Goal: Task Accomplishment & Management: Manage account settings

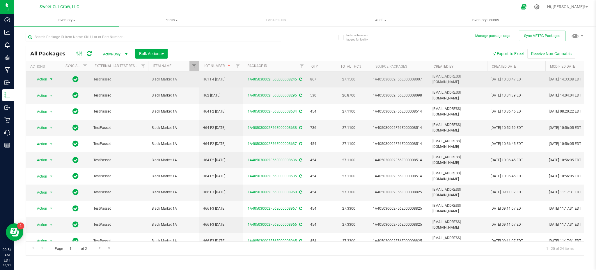
click at [43, 77] on span "Action" at bounding box center [40, 79] width 16 height 8
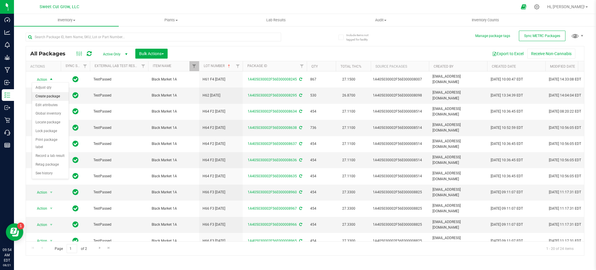
click at [53, 96] on li "Create package" at bounding box center [50, 96] width 37 height 9
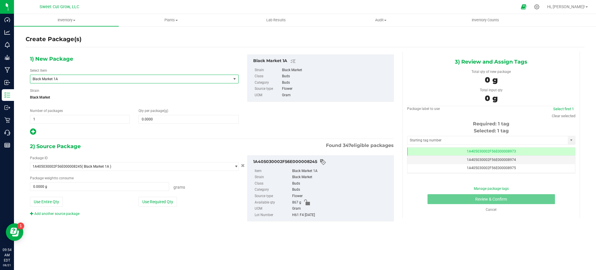
click at [104, 77] on span "Black Market 1A" at bounding box center [127, 79] width 188 height 4
click at [165, 62] on div "1) New Package Select Item Black Market 1A Banana Daddy Pre-Roll 1g Black Marke…" at bounding box center [134, 94] width 217 height 81
click at [540, 9] on icon at bounding box center [537, 7] width 6 height 6
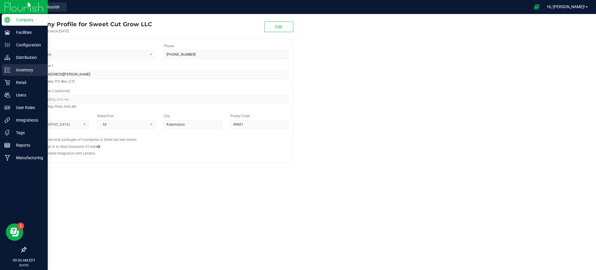
click at [29, 68] on p "Inventory" at bounding box center [27, 69] width 35 height 7
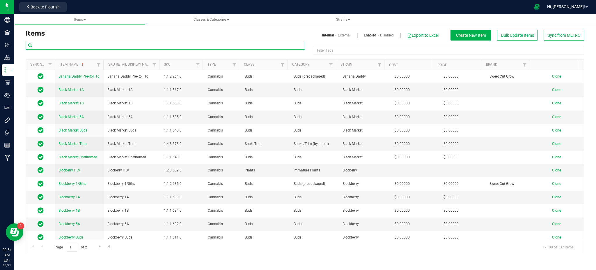
click at [176, 48] on input "text" at bounding box center [165, 45] width 279 height 9
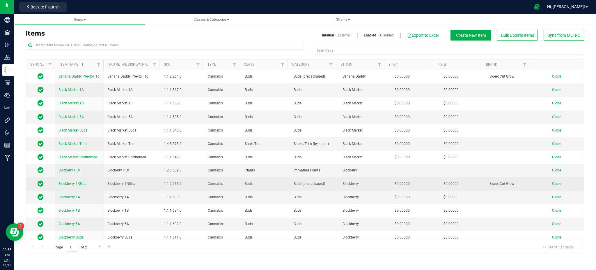
click at [552, 185] on span "Clone" at bounding box center [556, 183] width 9 height 4
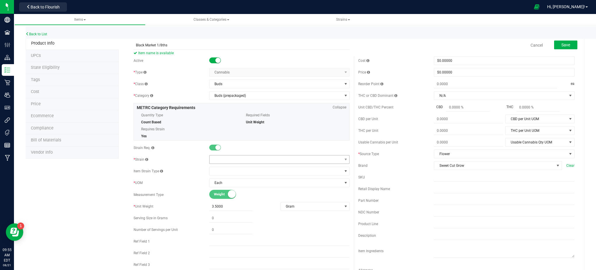
type input "Black Market 1/8ths"
click at [234, 162] on span at bounding box center [276, 159] width 133 height 8
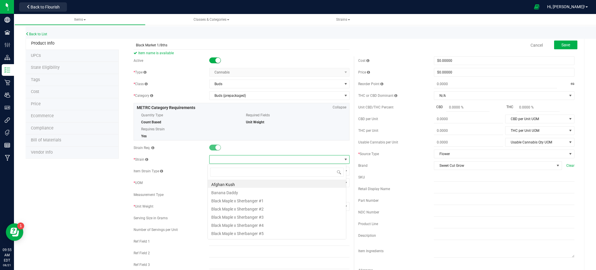
scroll to position [9, 139]
type input "b"
type input "blac"
click at [232, 230] on li "Black Market" at bounding box center [277, 234] width 138 height 8
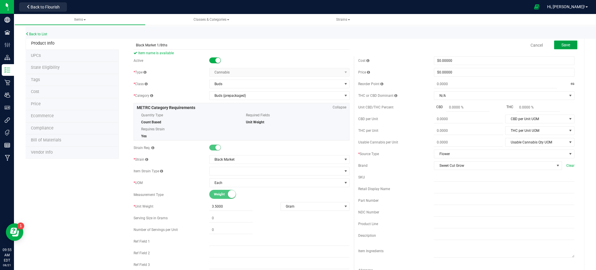
click at [565, 45] on button "Save" at bounding box center [565, 44] width 23 height 9
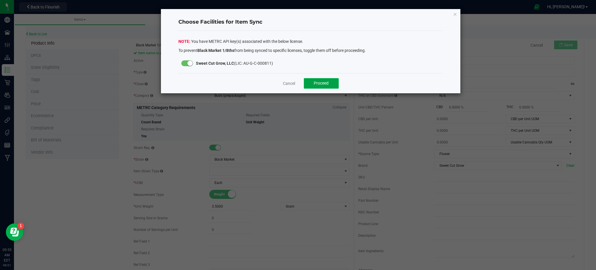
click at [336, 79] on button "Proceed" at bounding box center [321, 83] width 35 height 10
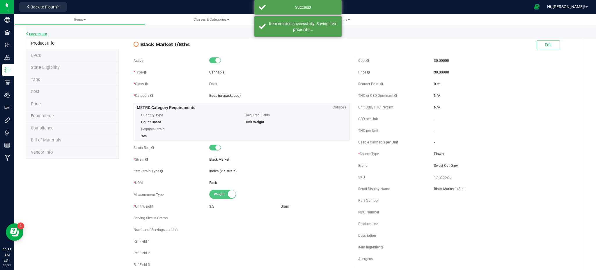
click at [43, 34] on link "Back to List" at bounding box center [37, 34] width 22 height 4
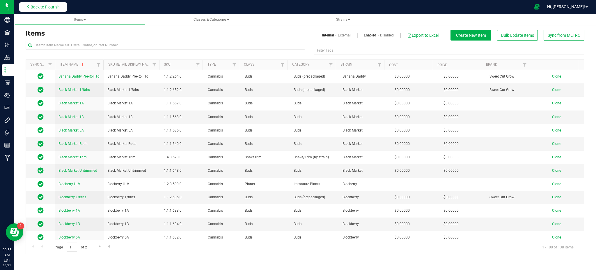
click at [58, 9] on button "Back to Flourish" at bounding box center [43, 6] width 48 height 9
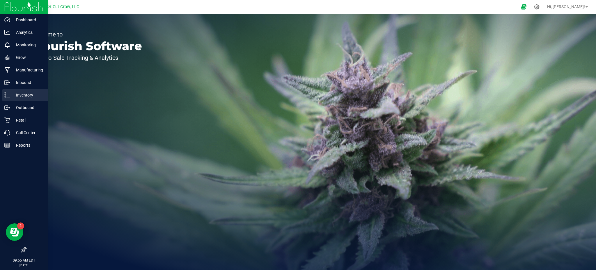
click at [17, 100] on div "Inventory" at bounding box center [25, 95] width 46 height 12
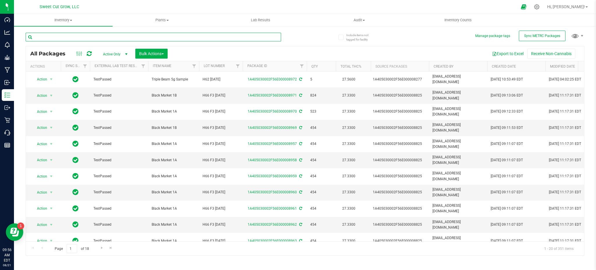
click at [143, 39] on input "text" at bounding box center [154, 37] width 256 height 9
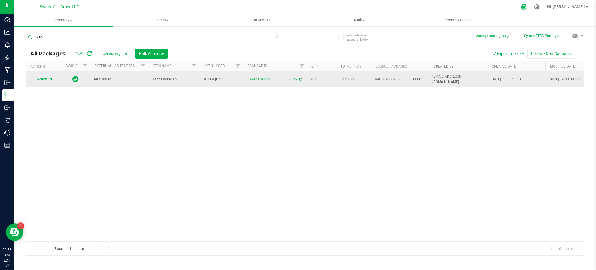
type input "8245"
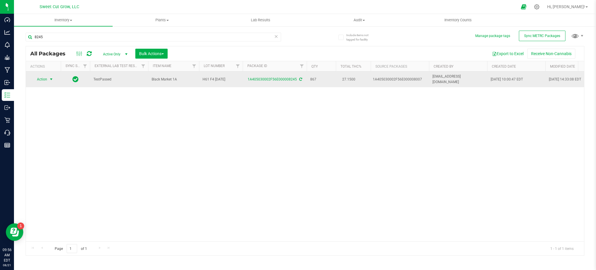
click at [49, 78] on span "select" at bounding box center [51, 79] width 5 height 5
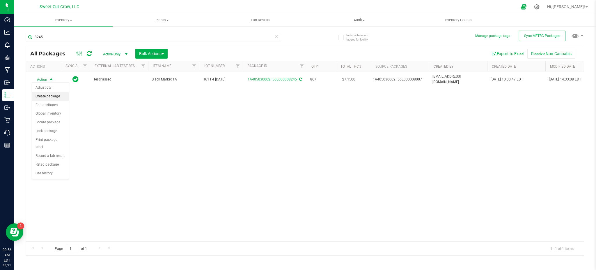
click at [54, 93] on li "Create package" at bounding box center [50, 96] width 37 height 9
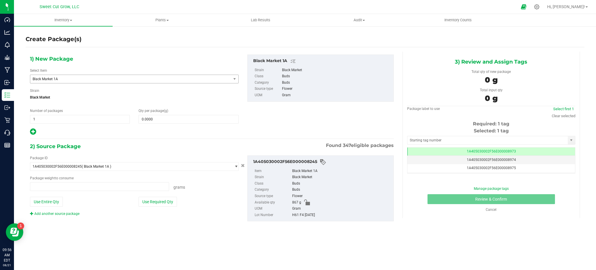
type input "0.0000 g"
click at [64, 81] on span "Black Market 1A" at bounding box center [130, 79] width 201 height 8
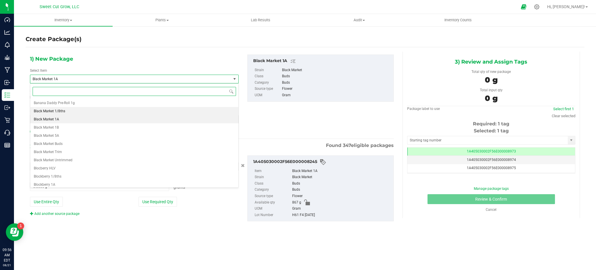
click at [66, 107] on li "Black Market 1/8ths" at bounding box center [134, 111] width 208 height 8
type input "0"
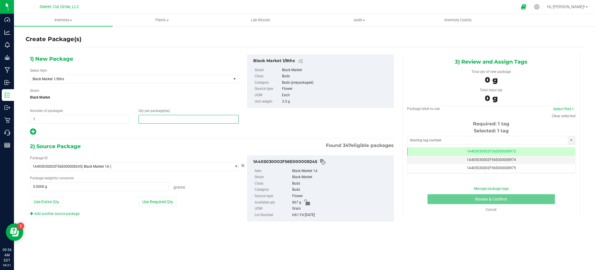
click at [148, 119] on span at bounding box center [189, 119] width 100 height 9
type input "0"
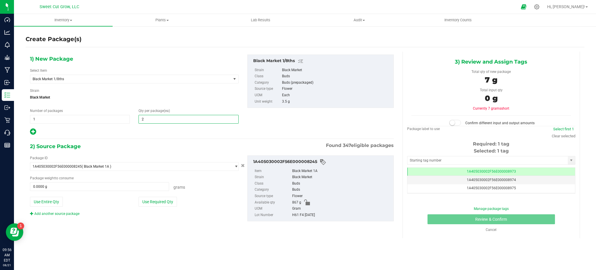
type input "20"
click at [161, 203] on button "Use Required Qty" at bounding box center [158, 201] width 38 height 10
type input "70.0000 g"
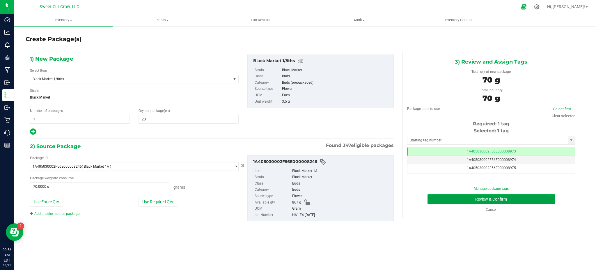
click at [472, 202] on button "Review & Confirm" at bounding box center [491, 199] width 127 height 10
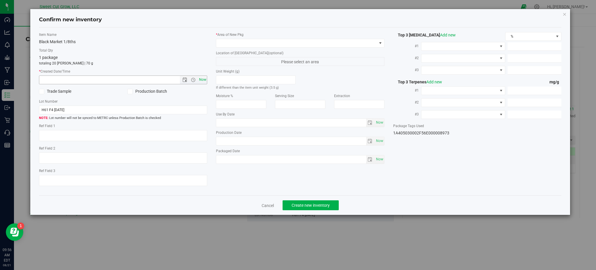
click at [205, 81] on span "Now" at bounding box center [203, 79] width 10 height 8
type input "[DATE] 9:56 AM"
click at [257, 40] on span at bounding box center [296, 43] width 160 height 8
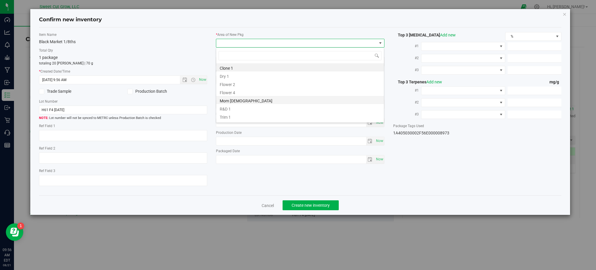
scroll to position [7, 0]
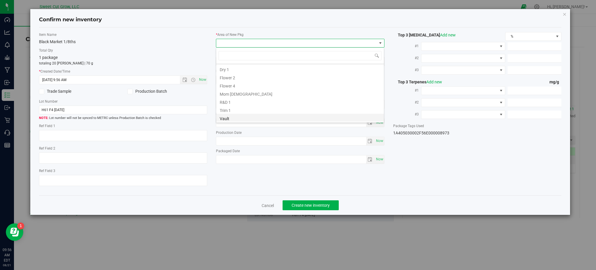
click at [227, 118] on li "Vault" at bounding box center [300, 118] width 168 height 8
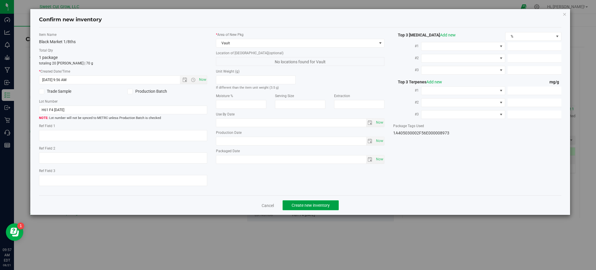
click at [308, 202] on button "Create new inventory" at bounding box center [311, 205] width 56 height 10
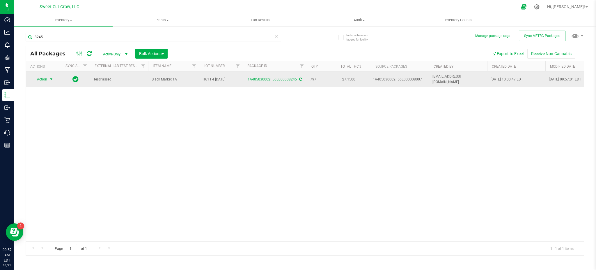
click at [43, 78] on span "Action" at bounding box center [40, 79] width 16 height 8
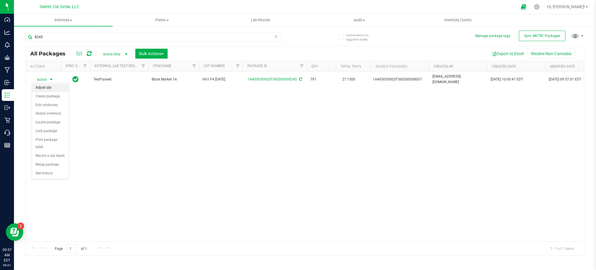
click at [46, 88] on li "Adjust qty" at bounding box center [50, 87] width 37 height 9
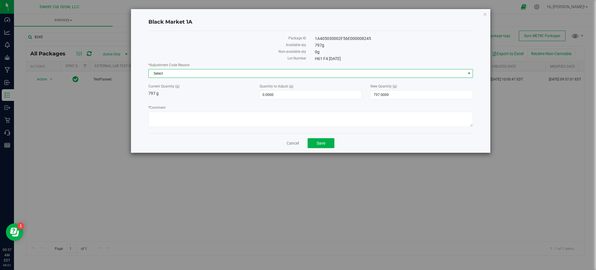
click at [171, 73] on span "Select" at bounding box center [307, 73] width 317 height 8
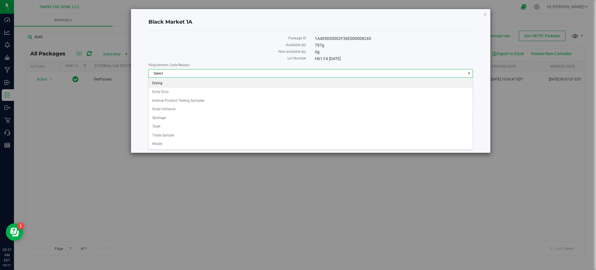
click at [187, 84] on li "Drying" at bounding box center [311, 83] width 324 height 9
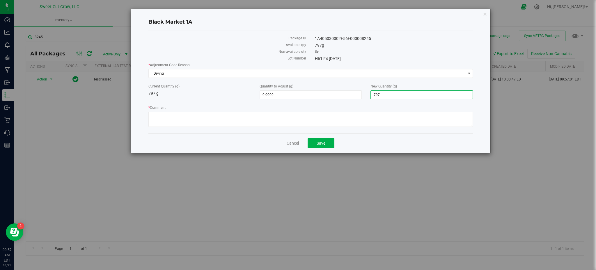
click at [404, 97] on span "797.0000 797" at bounding box center [422, 94] width 102 height 9
type input "792"
type input "-5.0000"
type input "792.0000"
click at [383, 119] on textarea "* Comment" at bounding box center [310, 118] width 325 height 15
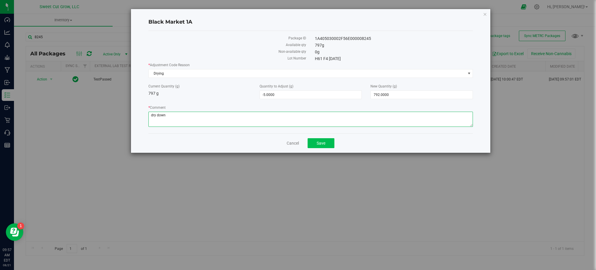
type textarea "dry down"
click at [329, 143] on button "Save" at bounding box center [321, 143] width 27 height 10
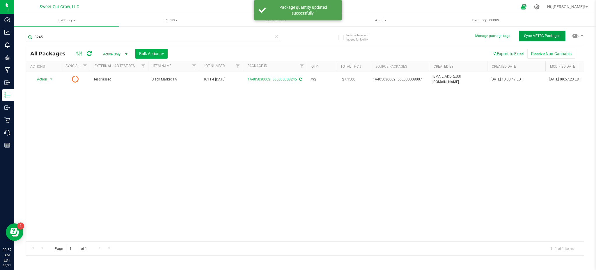
click at [543, 36] on span "Sync METRC Packages" at bounding box center [542, 36] width 36 height 4
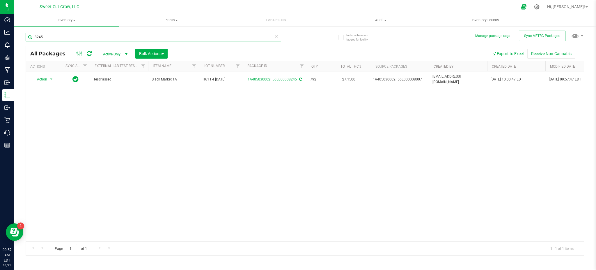
click at [84, 37] on input "8245" at bounding box center [154, 37] width 256 height 9
type input "8"
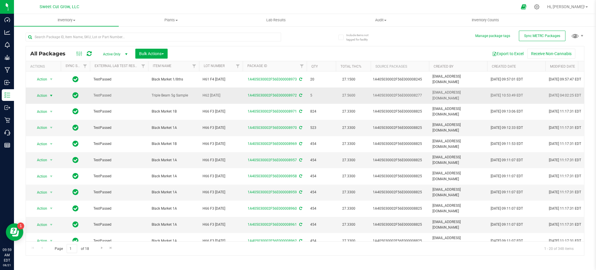
click at [46, 91] on span "Action" at bounding box center [40, 95] width 16 height 8
click at [193, 54] on div "Export to Excel Receive Non-Cannabis" at bounding box center [376, 54] width 408 height 10
click at [40, 93] on span "Action" at bounding box center [40, 95] width 16 height 8
click at [210, 53] on div "Export to Excel Receive Non-Cannabis" at bounding box center [376, 54] width 408 height 10
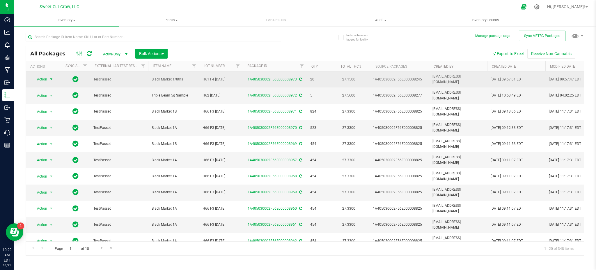
click at [45, 77] on span "Action" at bounding box center [40, 79] width 16 height 8
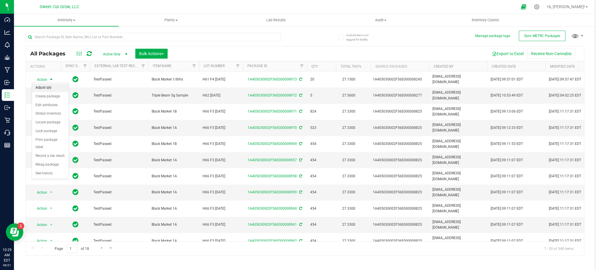
click at [49, 88] on li "Adjust qty" at bounding box center [50, 87] width 37 height 9
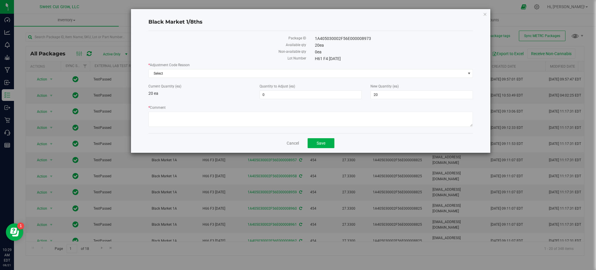
click at [216, 78] on div "* Adjustment Code Reason Select Select Drying Entry Error Internal Product Test…" at bounding box center [310, 95] width 325 height 66
click at [215, 77] on span "Select" at bounding box center [310, 73] width 325 height 9
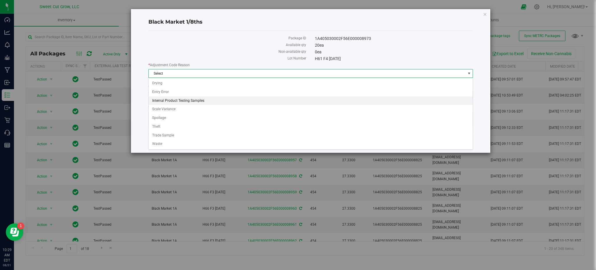
click at [204, 102] on li "Internal Product Testing Samples" at bounding box center [311, 100] width 324 height 9
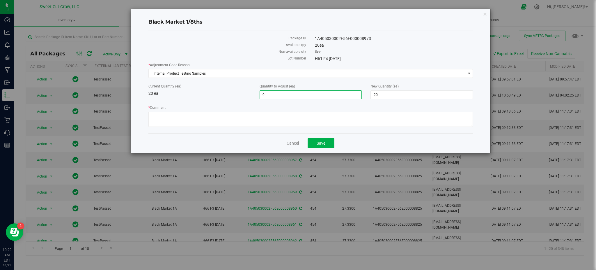
click at [328, 92] on span "0 0" at bounding box center [311, 94] width 102 height 9
type input "-15"
type input "5"
click at [228, 95] on div "Current Quantity (ea) 20 ea" at bounding box center [199, 90] width 111 height 13
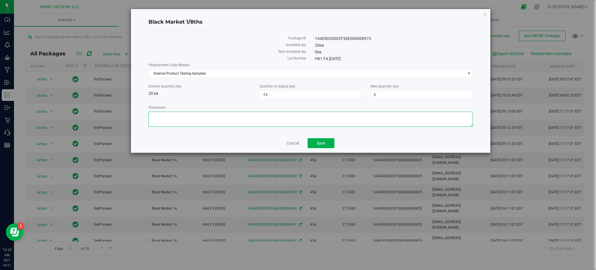
click at [204, 120] on textarea "* Comment" at bounding box center [310, 118] width 325 height 15
click at [221, 121] on textarea "* Comment" at bounding box center [310, 118] width 325 height 15
paste textarea "0320742121 [PERSON_NAME] 0823927059 [PERSON_NAME] 1115941908 [PERSON_NAME] 0602…"
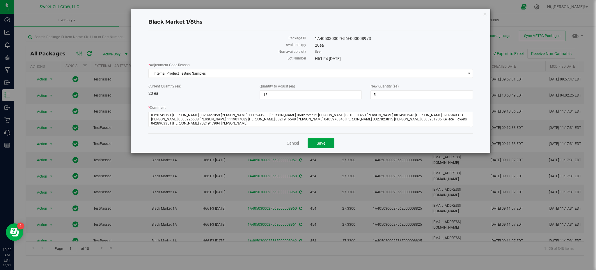
click at [319, 145] on span "Save" at bounding box center [321, 143] width 9 height 5
click at [433, 119] on textarea "* Comment" at bounding box center [310, 118] width 325 height 15
click at [318, 142] on span "Save" at bounding box center [321, 143] width 9 height 5
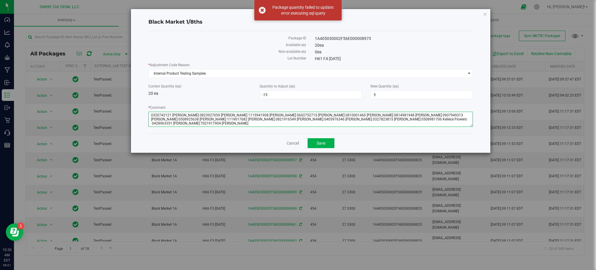
click at [187, 123] on textarea "* Comment" at bounding box center [310, 118] width 325 height 15
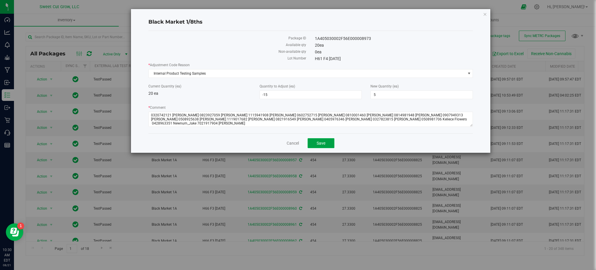
click at [319, 144] on span "Save" at bounding box center [321, 143] width 9 height 5
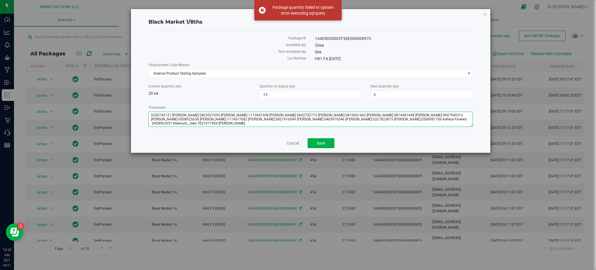
click at [188, 125] on textarea "* Comment" at bounding box center [310, 118] width 325 height 15
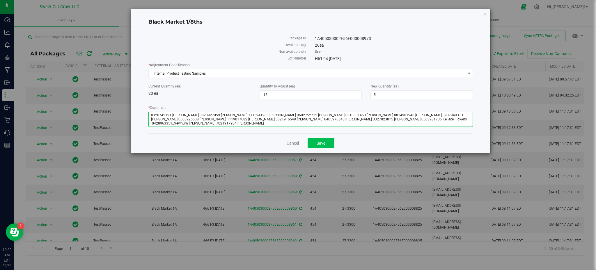
type textarea "0320742121 [PERSON_NAME] 0823927059 [PERSON_NAME] 1115941908 [PERSON_NAME] 0602…"
click at [317, 144] on span "Save" at bounding box center [321, 143] width 9 height 5
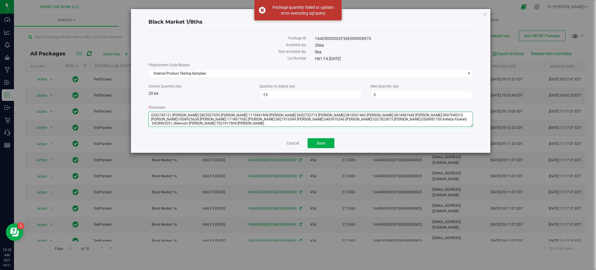
click at [173, 125] on textarea "* Comment" at bounding box center [310, 118] width 325 height 15
click at [275, 96] on span "-15 -15" at bounding box center [311, 94] width 102 height 9
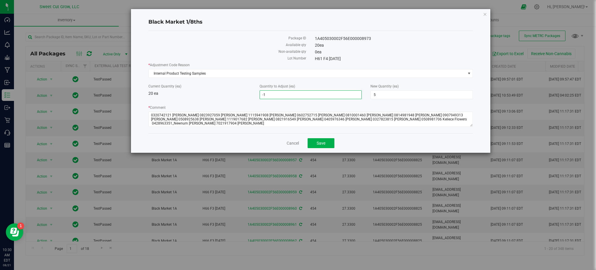
type input "-14"
type input "6"
click at [194, 124] on textarea "* Comment" at bounding box center [310, 118] width 325 height 15
type textarea "0320742121 [PERSON_NAME] 0823927059 [PERSON_NAME] 1115941908 [PERSON_NAME] 0602…"
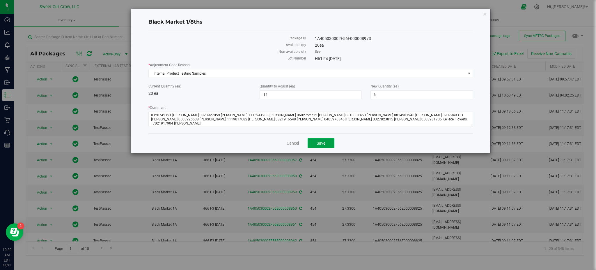
click at [318, 146] on button "Save" at bounding box center [321, 143] width 27 height 10
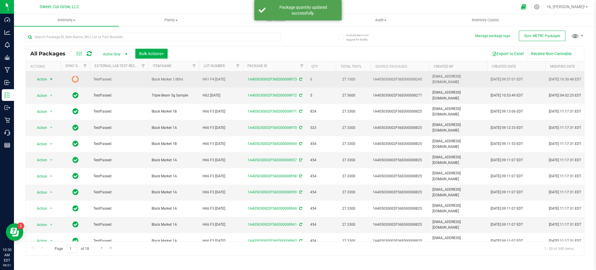
click at [48, 78] on span "select" at bounding box center [51, 79] width 7 height 8
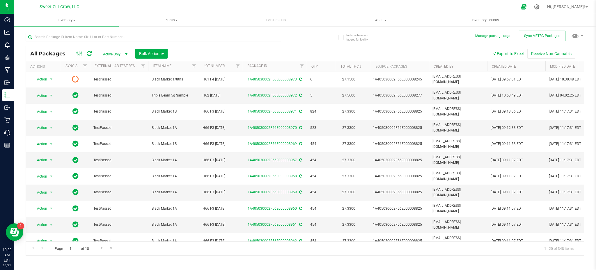
click at [219, 45] on div at bounding box center [154, 39] width 256 height 13
click at [543, 38] on button "Sync METRC Packages" at bounding box center [542, 36] width 47 height 10
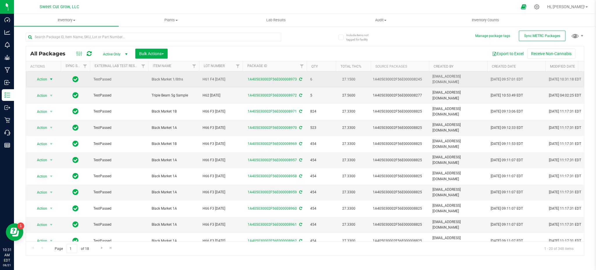
click at [43, 75] on span "Action" at bounding box center [40, 79] width 16 height 8
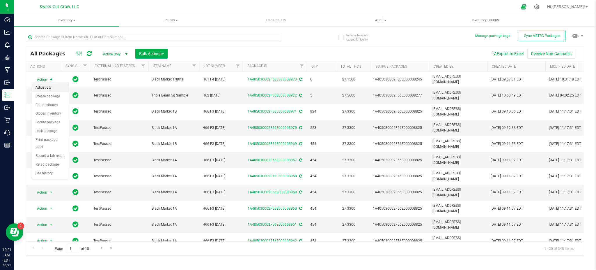
click at [48, 87] on li "Adjust qty" at bounding box center [50, 87] width 37 height 9
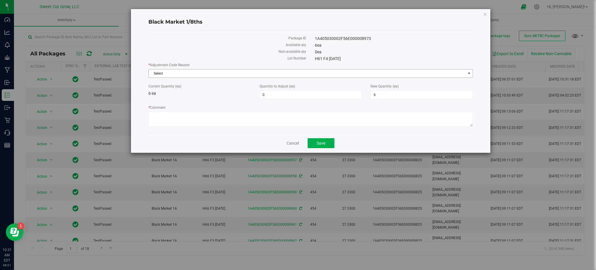
click at [218, 72] on span "Select" at bounding box center [307, 73] width 317 height 8
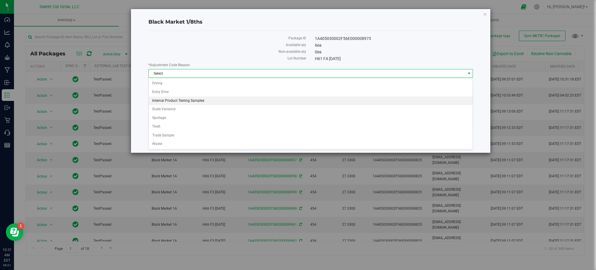
click at [199, 102] on li "Internal Product Testing Samples" at bounding box center [311, 100] width 324 height 9
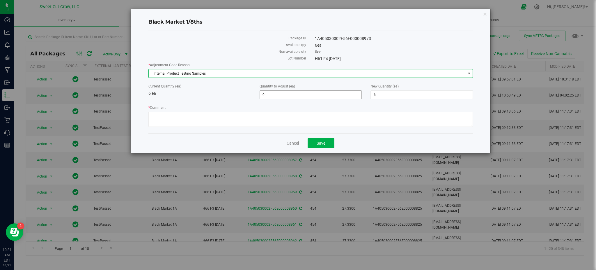
click at [318, 95] on span "0 0" at bounding box center [311, 94] width 102 height 9
type input "-1"
type input "5"
click at [263, 109] on label "* Comment" at bounding box center [310, 107] width 325 height 5
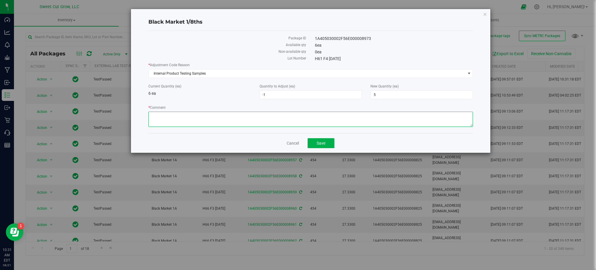
click at [263, 111] on textarea "* Comment" at bounding box center [310, 118] width 325 height 15
click at [219, 123] on textarea "* Comment" at bounding box center [310, 118] width 325 height 15
paste textarea "0428963351‬ [PERSON_NAME]"
click at [310, 143] on button "Save" at bounding box center [321, 143] width 27 height 10
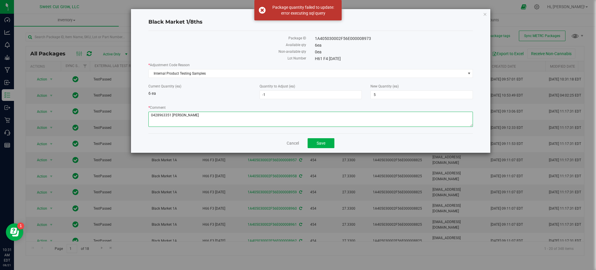
click at [171, 115] on textarea "* Comment" at bounding box center [310, 118] width 325 height 15
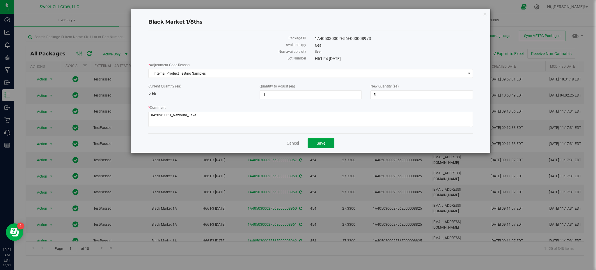
click at [320, 142] on span "Save" at bounding box center [321, 143] width 9 height 5
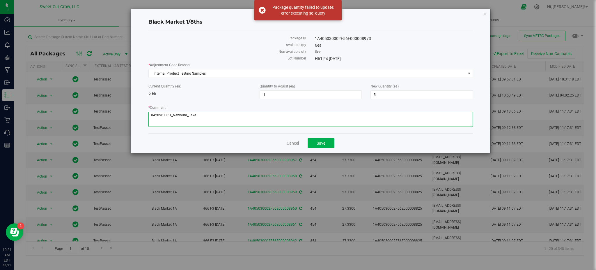
click at [211, 114] on textarea "* Comment" at bounding box center [310, 118] width 325 height 15
click at [312, 146] on button "Save" at bounding box center [321, 143] width 27 height 10
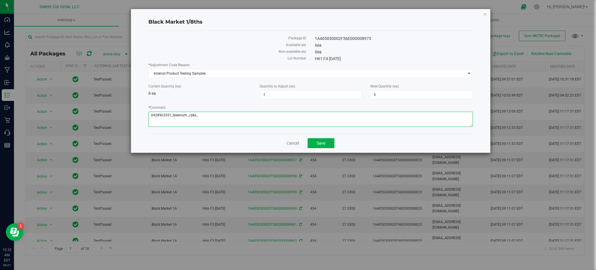
click at [171, 115] on textarea "* Comment" at bounding box center [310, 118] width 325 height 15
click at [329, 141] on button "Save" at bounding box center [321, 143] width 27 height 10
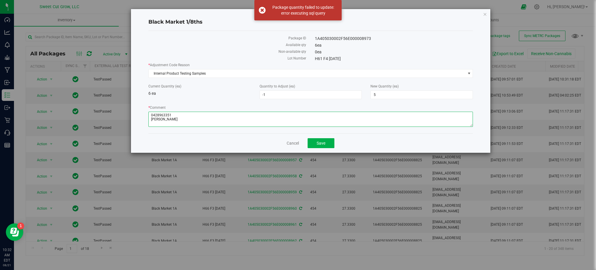
click at [184, 116] on textarea "* Comment" at bounding box center [310, 118] width 325 height 15
click at [311, 144] on button "Save" at bounding box center [321, 143] width 27 height 10
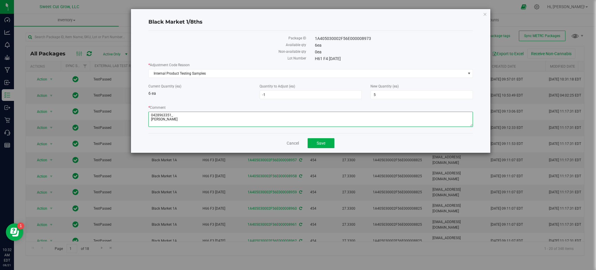
click at [157, 121] on textarea "* Comment" at bounding box center [310, 118] width 325 height 15
click at [178, 114] on textarea "* Comment" at bounding box center [310, 118] width 325 height 15
click at [151, 120] on textarea "* Comment" at bounding box center [310, 118] width 325 height 15
click at [319, 145] on span "Save" at bounding box center [321, 143] width 9 height 5
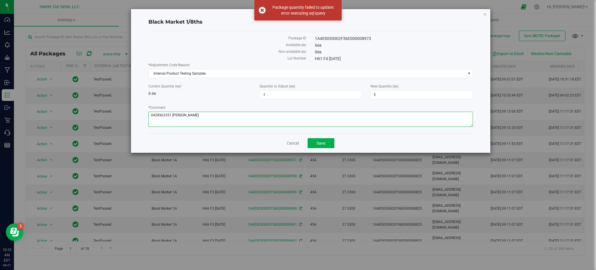
click at [171, 115] on textarea "* Comment" at bounding box center [310, 118] width 325 height 15
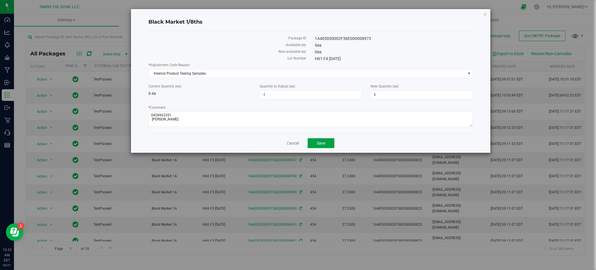
click at [320, 148] on button "Save" at bounding box center [321, 143] width 27 height 10
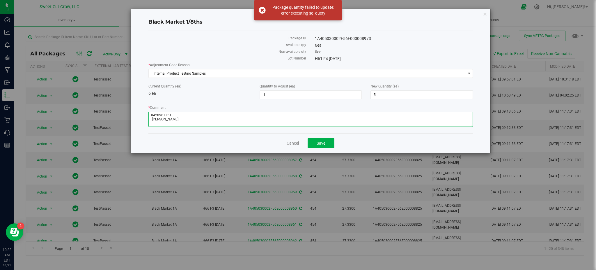
click at [173, 114] on textarea "* Comment" at bounding box center [310, 118] width 325 height 15
click at [328, 143] on button "Save" at bounding box center [321, 143] width 27 height 10
click at [183, 116] on textarea "* Comment" at bounding box center [310, 118] width 325 height 15
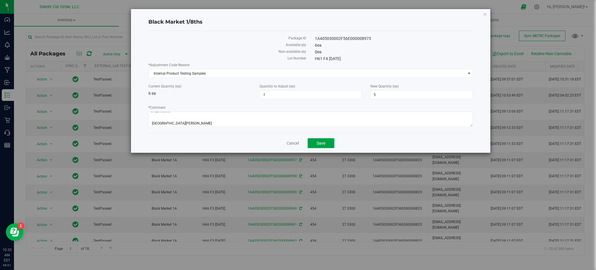
click at [321, 144] on span "Save" at bounding box center [321, 143] width 9 height 5
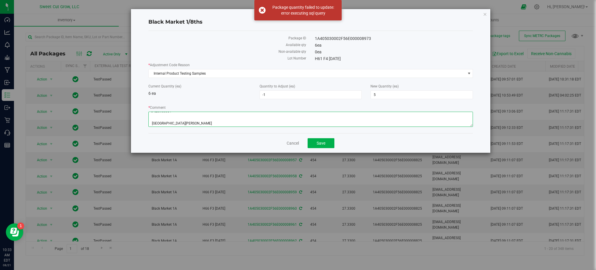
click at [150, 119] on textarea "* Comment" at bounding box center [310, 118] width 325 height 15
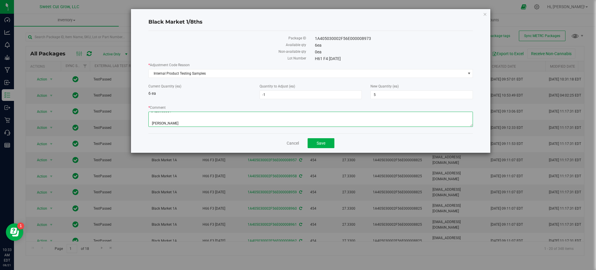
scroll to position [8, 0]
click at [150, 119] on textarea "* Comment" at bounding box center [310, 118] width 325 height 15
click at [316, 145] on button "Save" at bounding box center [321, 143] width 27 height 10
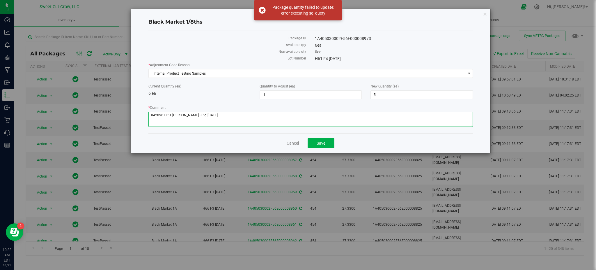
click at [201, 118] on textarea "* Comment" at bounding box center [310, 118] width 325 height 15
click at [194, 115] on textarea "* Comment" at bounding box center [310, 118] width 325 height 15
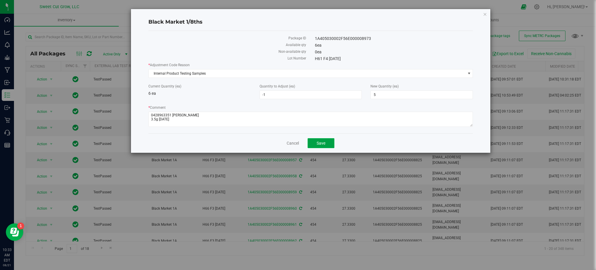
click at [332, 148] on button "Save" at bounding box center [321, 143] width 27 height 10
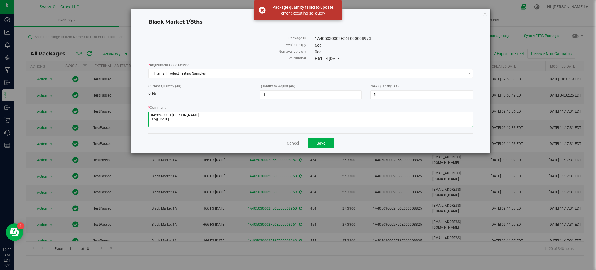
click at [150, 116] on textarea "* Comment" at bounding box center [310, 118] width 325 height 15
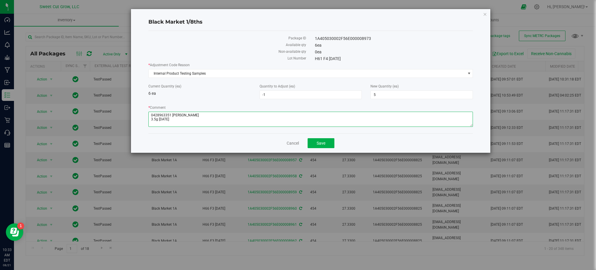
click at [194, 112] on textarea "* Comment" at bounding box center [310, 118] width 325 height 15
click at [326, 146] on button "Save" at bounding box center [321, 143] width 27 height 10
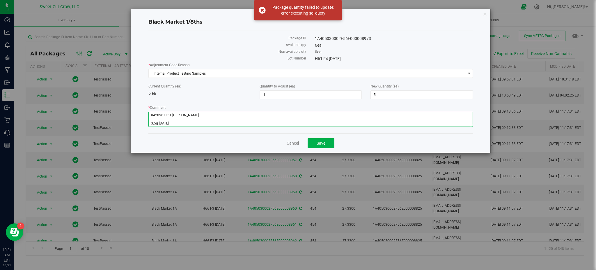
click at [171, 114] on textarea "* Comment" at bounding box center [310, 118] width 325 height 15
click at [331, 142] on button "Save" at bounding box center [321, 143] width 27 height 10
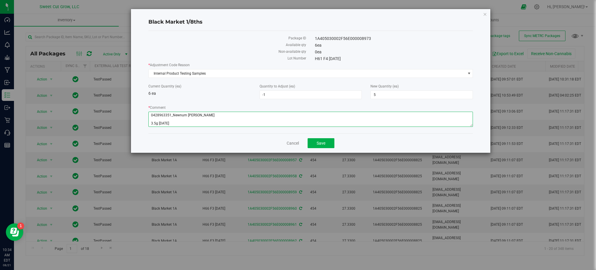
click at [171, 115] on textarea "* Comment" at bounding box center [310, 118] width 325 height 15
click at [331, 143] on button "Save" at bounding box center [321, 143] width 27 height 10
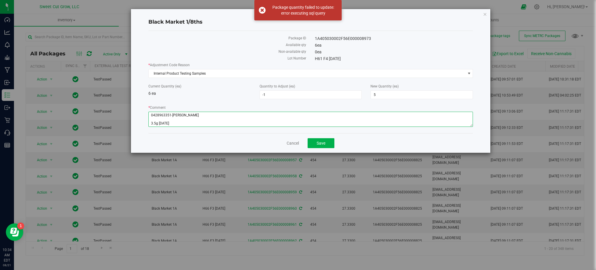
click at [187, 117] on textarea "* Comment" at bounding box center [310, 118] width 325 height 15
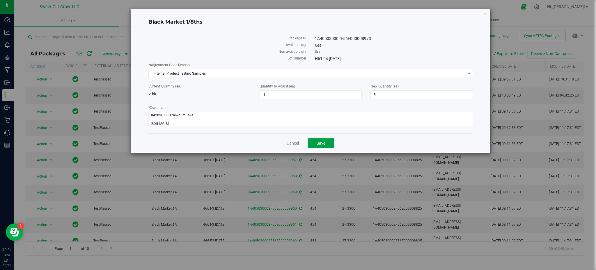
click at [315, 141] on button "Save" at bounding box center [321, 143] width 27 height 10
click at [184, 115] on textarea "* Comment" at bounding box center [310, 118] width 325 height 15
click at [329, 147] on button "Save" at bounding box center [321, 143] width 27 height 10
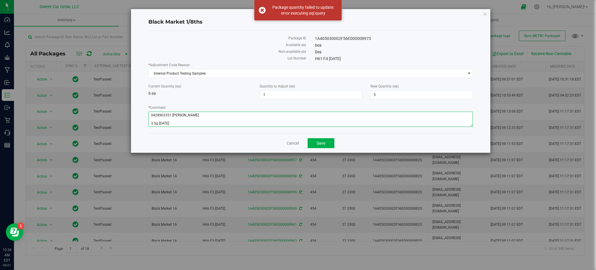
click at [159, 119] on textarea "* Comment" at bounding box center [310, 118] width 325 height 15
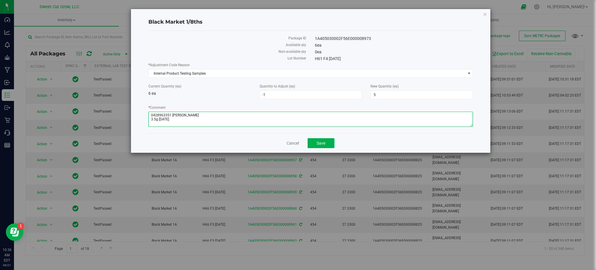
click at [171, 117] on textarea "* Comment" at bounding box center [310, 118] width 325 height 15
click at [316, 143] on button "Save" at bounding box center [321, 143] width 27 height 10
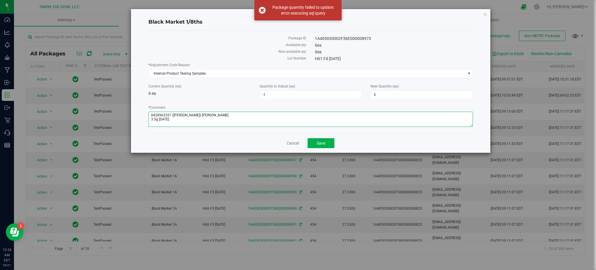
click at [187, 116] on textarea "* Comment" at bounding box center [310, 118] width 325 height 15
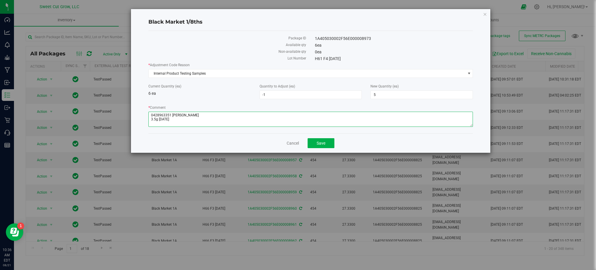
click at [151, 121] on textarea "* Comment" at bounding box center [310, 118] width 325 height 15
click at [327, 143] on button "Save" at bounding box center [321, 143] width 27 height 10
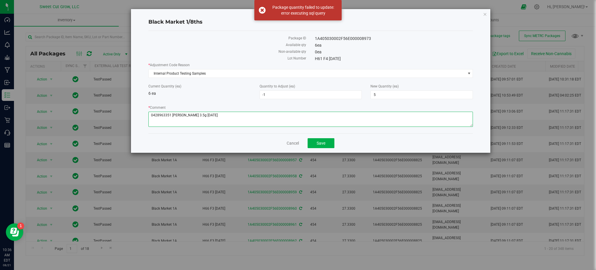
click at [172, 118] on textarea "* Comment" at bounding box center [310, 118] width 325 height 15
click at [171, 118] on textarea "* Comment" at bounding box center [310, 118] width 325 height 15
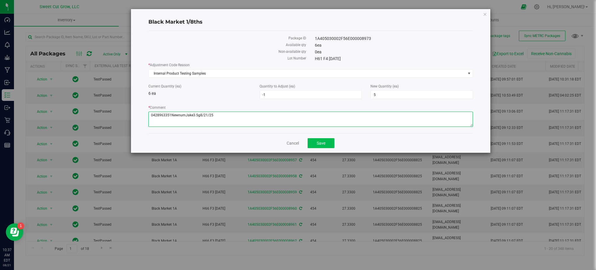
type textarea "0428963351NewnumJake3.5g8/21/25"
click at [325, 145] on span "Save" at bounding box center [321, 143] width 9 height 5
